Goal: Information Seeking & Learning: Learn about a topic

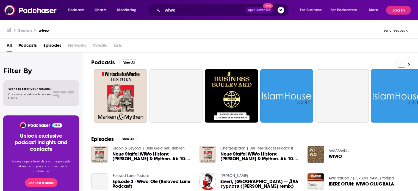
scroll to position [16, 0]
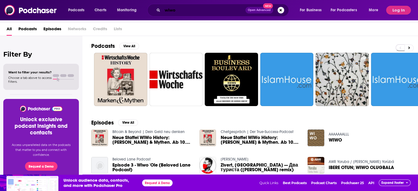
click at [178, 9] on input "wiwo" at bounding box center [203, 10] width 83 height 9
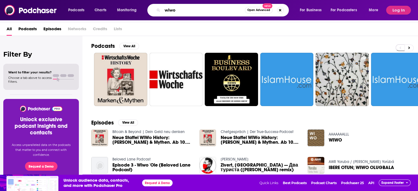
click at [178, 9] on input "wiwo" at bounding box center [203, 10] width 82 height 9
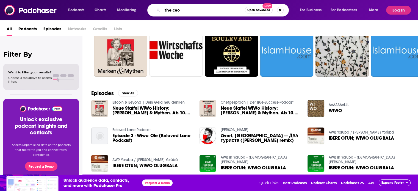
scroll to position [0, 0]
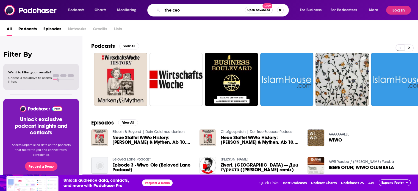
type input "the ceo"
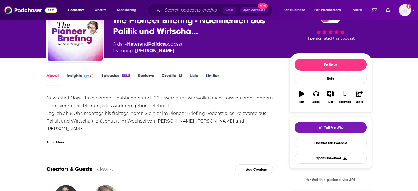
scroll to position [24, 0]
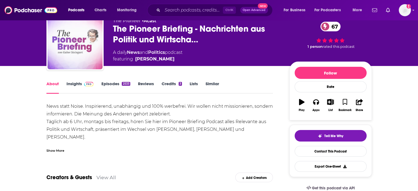
click at [89, 42] on img "The Pioneer Briefing - Nachrichten aus Politik und Wirtschaft" at bounding box center [75, 41] width 55 height 55
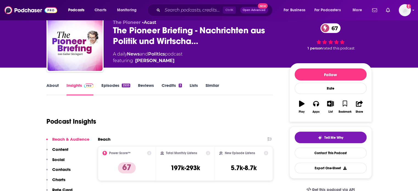
scroll to position [21, 0]
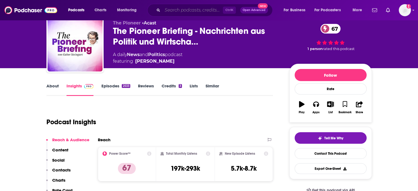
click at [189, 7] on input "Search podcasts, credits, & more..." at bounding box center [192, 10] width 60 height 9
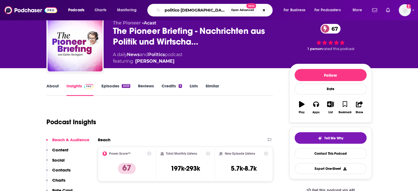
type input "politico [GEOGRAPHIC_DATA]"
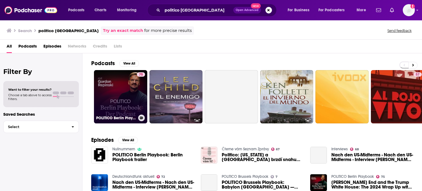
click at [124, 100] on link "75 POLITICO Berlin Playbook" at bounding box center [120, 96] width 53 height 53
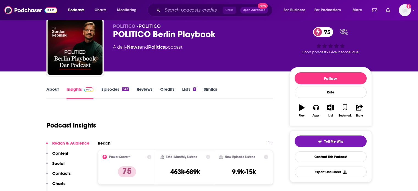
scroll to position [18, 0]
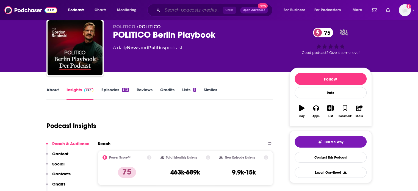
click at [212, 9] on input "Search podcasts, credits, & more..." at bounding box center [192, 10] width 60 height 9
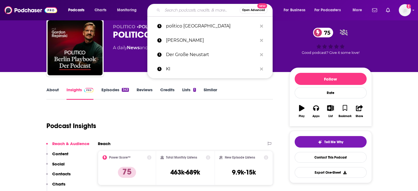
type input "a"
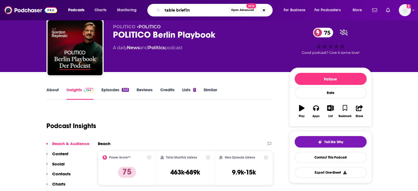
type input "table briefing"
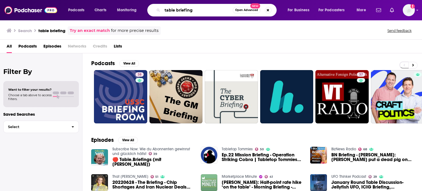
click at [197, 11] on input "table briefing" at bounding box center [197, 10] width 70 height 9
type input "table [DATE]"
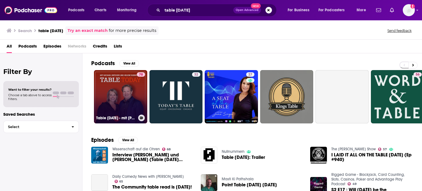
click at [135, 93] on link "78 Table [DATE] - mit [PERSON_NAME] und [PERSON_NAME]" at bounding box center [120, 96] width 53 height 53
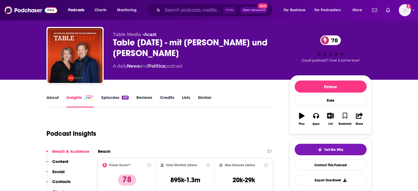
scroll to position [10, 0]
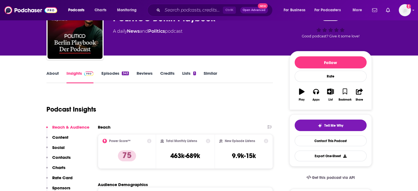
scroll to position [34, 0]
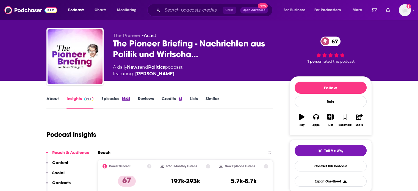
scroll to position [9, 0]
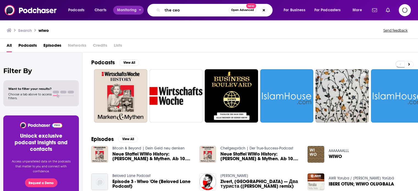
scroll to position [16, 0]
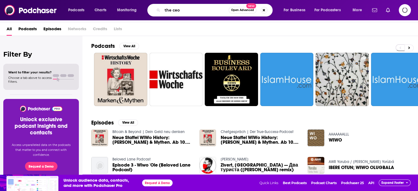
click at [183, 9] on input "the ceo" at bounding box center [195, 10] width 66 height 9
type input "wunderbar together"
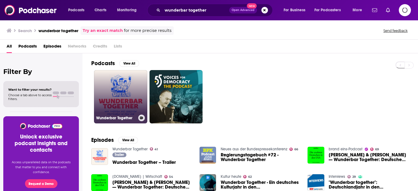
click at [119, 106] on link "Wunderbar Together" at bounding box center [120, 96] width 53 height 53
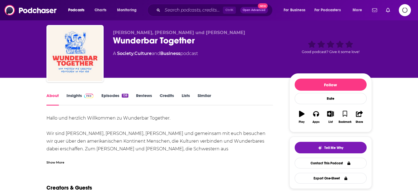
scroll to position [12, 0]
click at [188, 12] on input "Search podcasts, credits, & more..." at bounding box center [192, 10] width 60 height 9
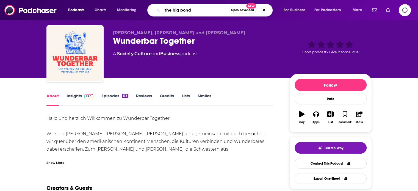
type input "the big pondr"
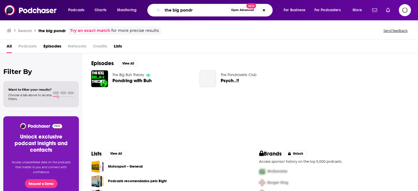
click at [201, 13] on input "the big pondr" at bounding box center [195, 10] width 66 height 9
type input "the big ponder"
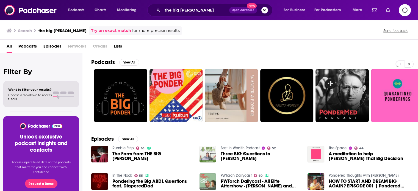
scroll to position [2, 0]
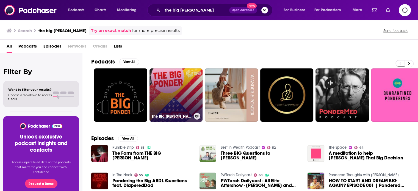
click at [179, 93] on link "The Big Ponder – das große transatlantische Nachdenken" at bounding box center [175, 94] width 53 height 53
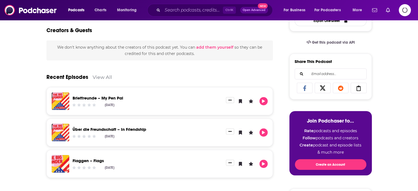
scroll to position [169, 0]
